Goal: Information Seeking & Learning: Learn about a topic

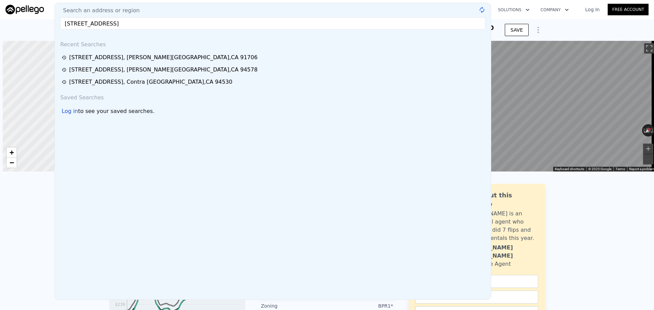
scroll to position [0, 3]
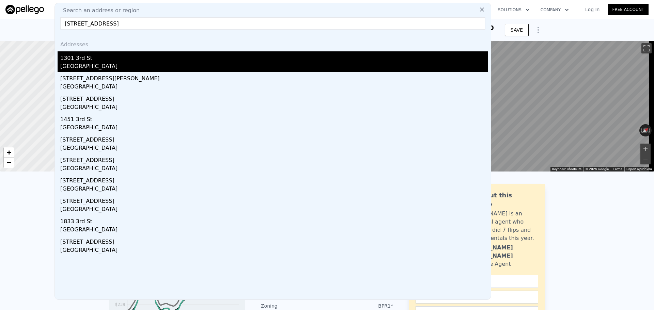
type input "[STREET_ADDRESS]"
click at [77, 53] on div "1301 3rd St" at bounding box center [274, 56] width 428 height 11
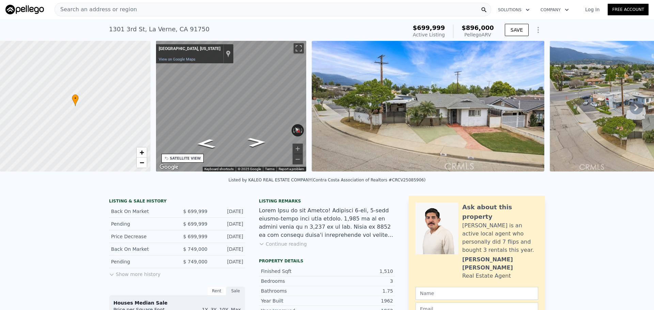
click at [179, 13] on div "Search an address or region" at bounding box center [272, 10] width 437 height 14
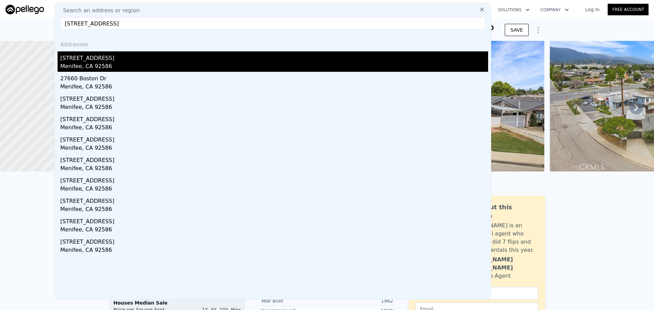
type input "[STREET_ADDRESS]"
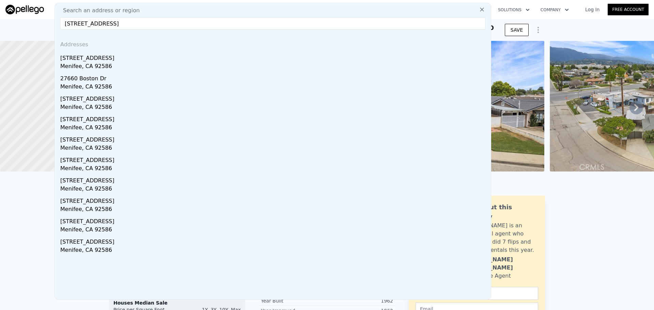
drag, startPoint x: 97, startPoint y: 60, endPoint x: 142, endPoint y: 0, distance: 74.9
click at [97, 60] on div "[STREET_ADDRESS]" at bounding box center [274, 56] width 428 height 11
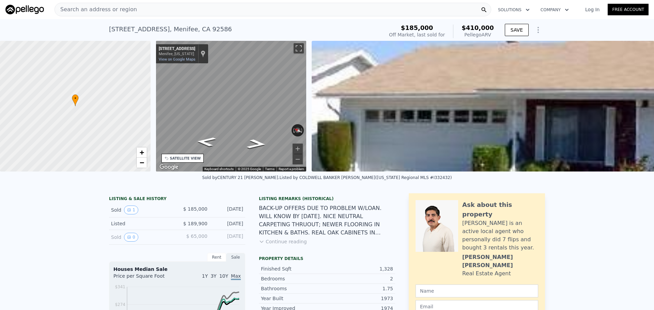
click at [134, 105] on div "• + − • + − STREET VIEW ← Move left → Move right ↑ Move up ↓ Move down + Zoom i…" at bounding box center [327, 106] width 654 height 131
click at [315, 104] on div "• + − • + − STREET VIEW ← Move left → Move right ↑ Move up ↓ Move down + Zoom i…" at bounding box center [327, 106] width 654 height 131
click at [180, 12] on div "Search an address or region" at bounding box center [272, 10] width 437 height 14
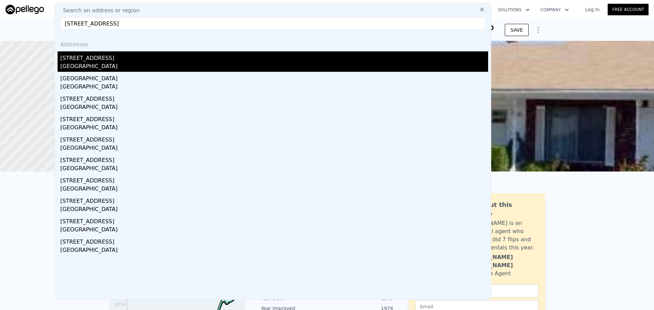
type input "[STREET_ADDRESS]"
click at [84, 65] on div "[GEOGRAPHIC_DATA]" at bounding box center [274, 67] width 428 height 10
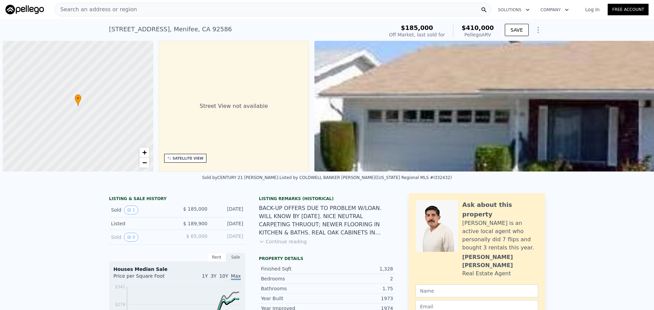
scroll to position [0, 3]
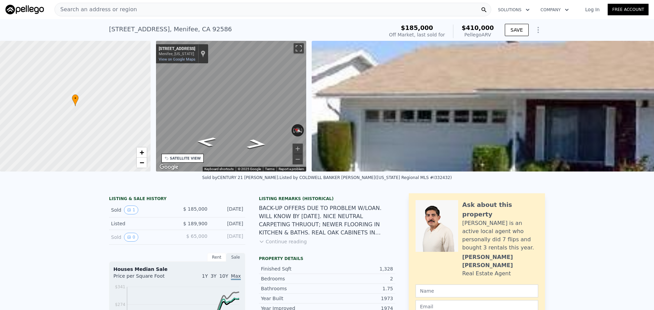
type input "4"
type input "1344"
type input "2089"
type input "4450"
type input "13459"
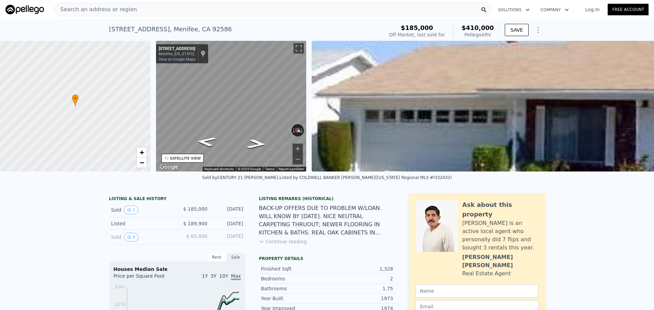
type input "$ 863,000"
type input "5"
type input "$ 44,079"
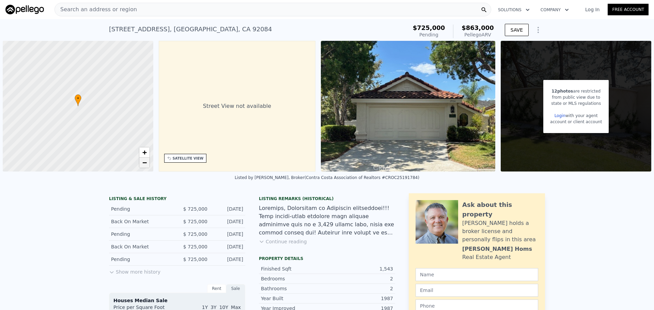
click at [145, 162] on span "−" at bounding box center [144, 162] width 4 height 9
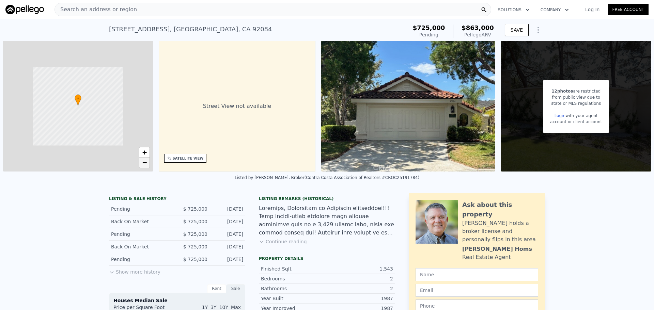
click at [145, 162] on span "−" at bounding box center [144, 162] width 4 height 9
